Goal: Check status

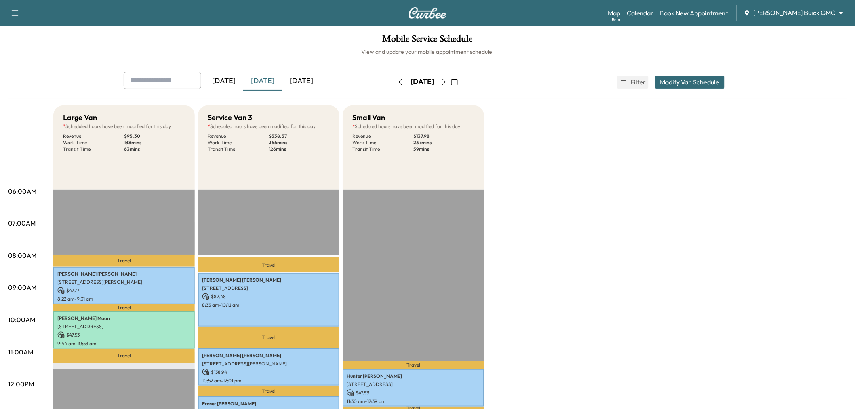
click at [262, 76] on div "[DATE]" at bounding box center [262, 81] width 39 height 19
click at [268, 76] on div "[DATE]" at bounding box center [262, 81] width 39 height 19
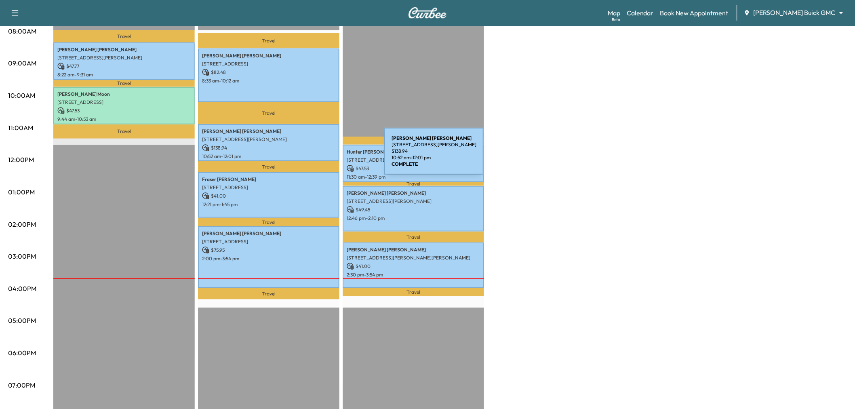
scroll to position [45, 0]
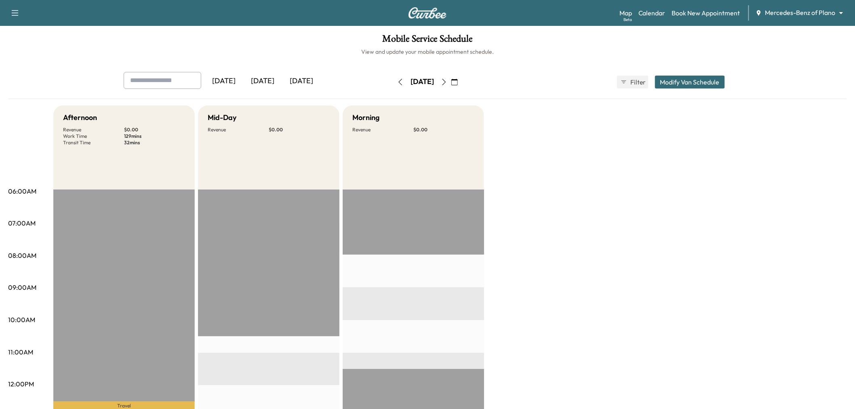
click at [272, 80] on div "[DATE]" at bounding box center [262, 81] width 39 height 19
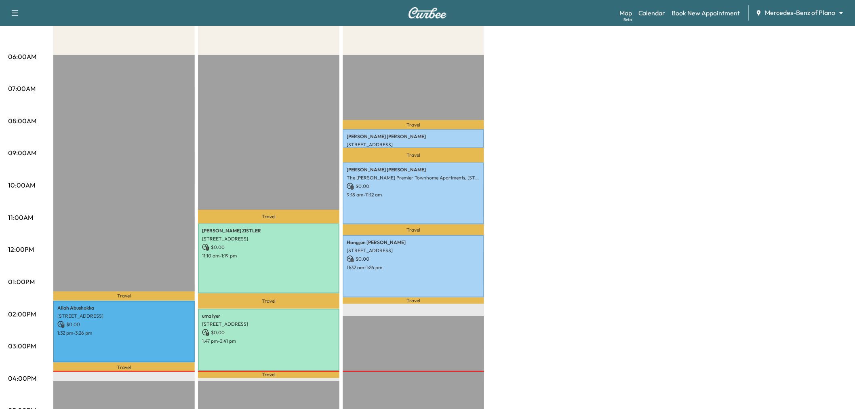
scroll to position [90, 0]
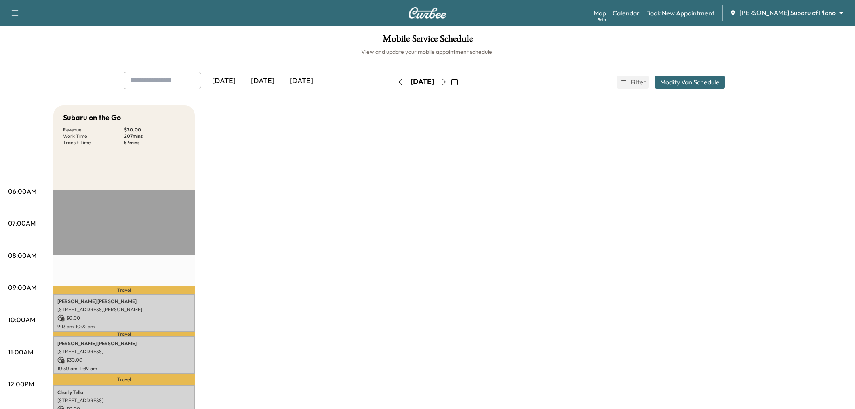
scroll to position [90, 0]
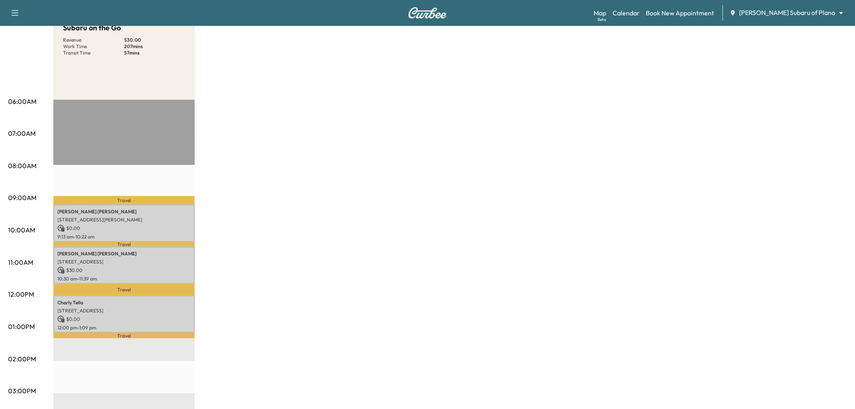
click at [251, 175] on div "Subaru on the Go Revenue $ 30.00 Work Time 207 mins Transit Time 57 mins Travel…" at bounding box center [450, 319] width 794 height 606
